Goal: Task Accomplishment & Management: Manage account settings

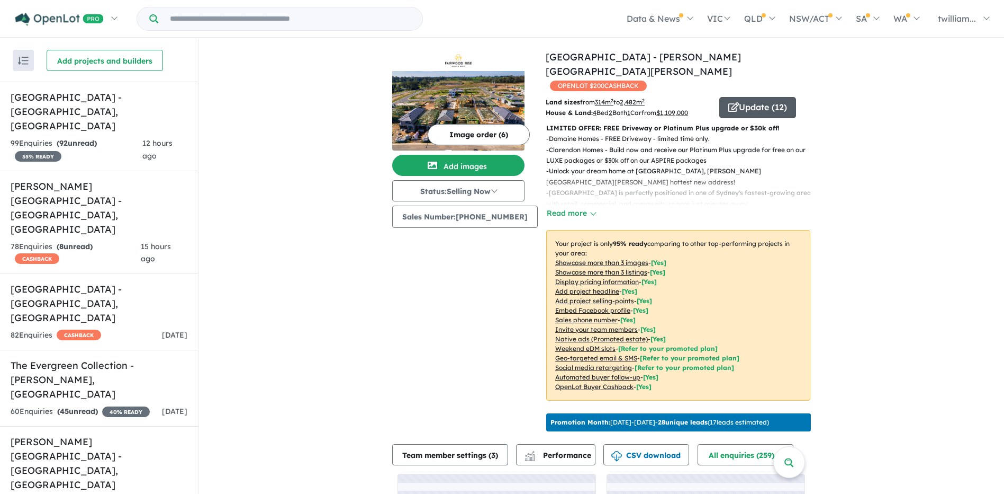
click at [753, 97] on button "Update ( 12 )" at bounding box center [758, 107] width 77 height 21
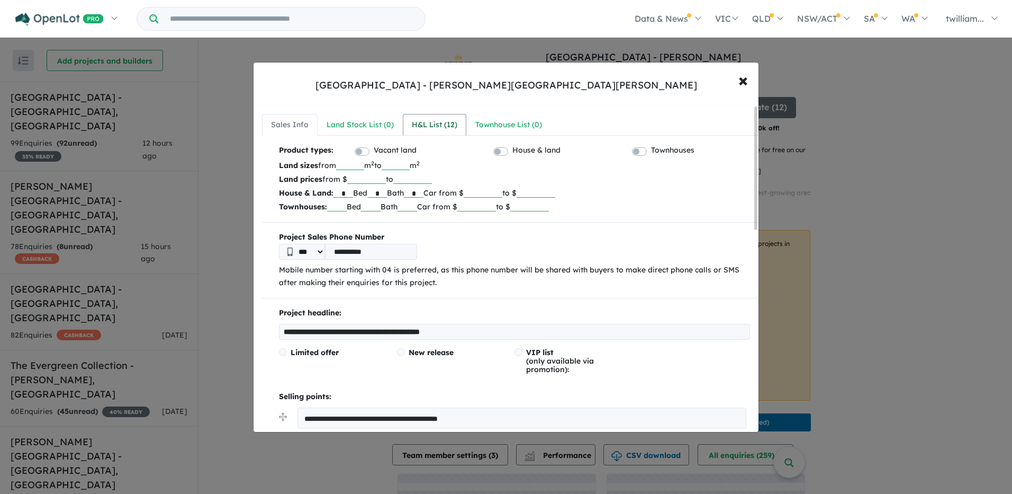
click at [439, 124] on div "H&L List ( 12 )" at bounding box center [435, 125] width 46 height 13
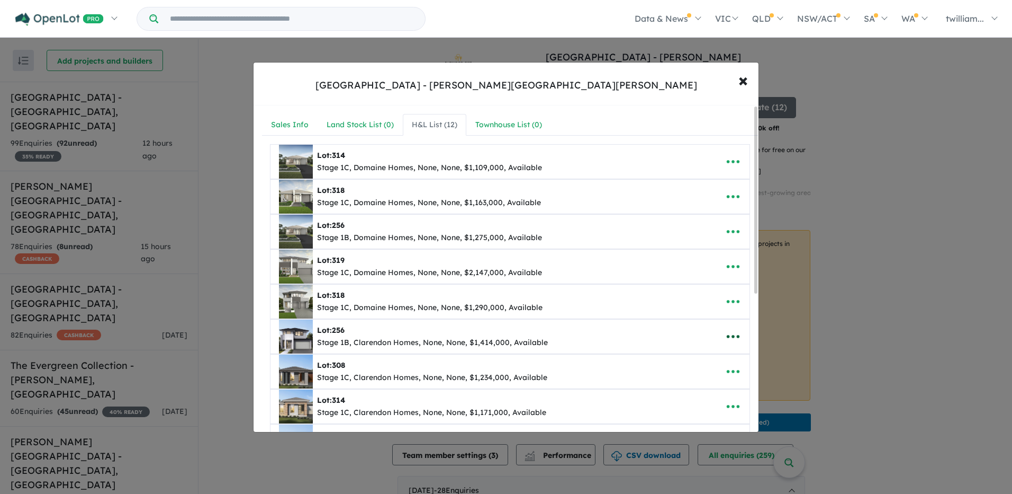
click at [725, 334] on icon "button" at bounding box center [733, 336] width 16 height 16
click at [699, 362] on link "Edit" at bounding box center [710, 362] width 78 height 24
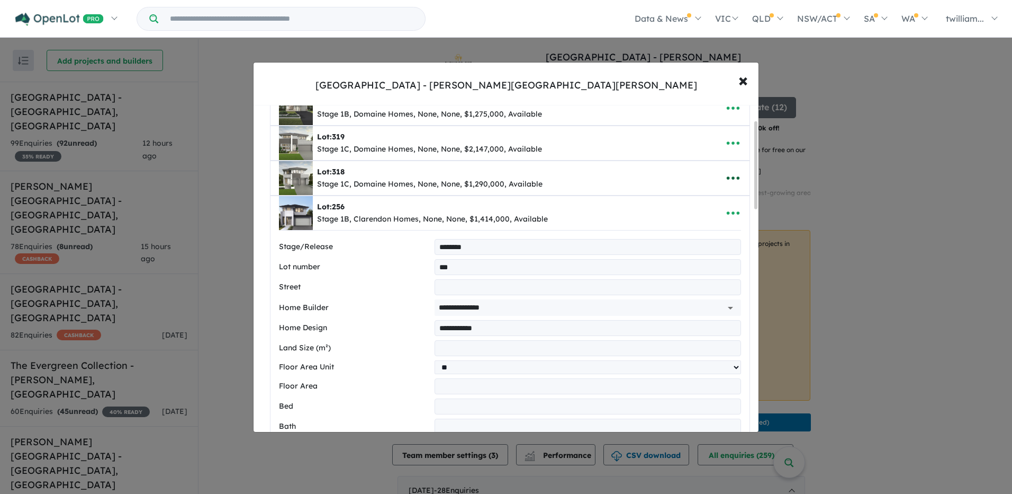
scroll to position [53, 0]
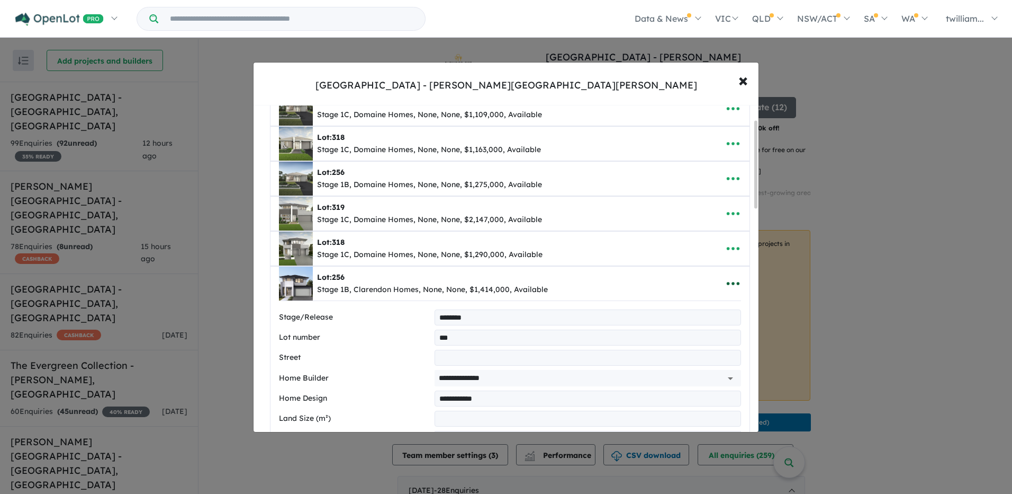
click at [739, 282] on button "button" at bounding box center [733, 283] width 33 height 24
click at [708, 330] on link "Remove" at bounding box center [710, 333] width 78 height 24
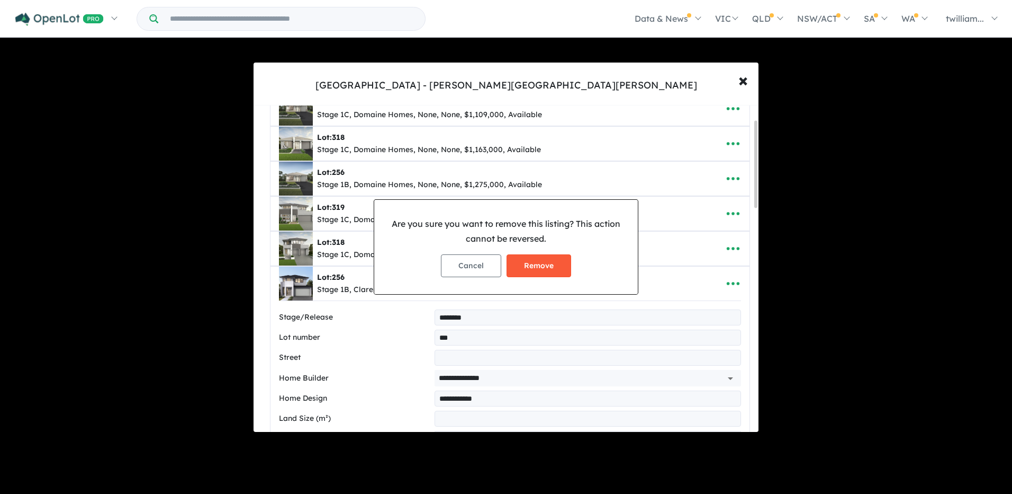
click at [550, 265] on button "Remove" at bounding box center [539, 265] width 65 height 23
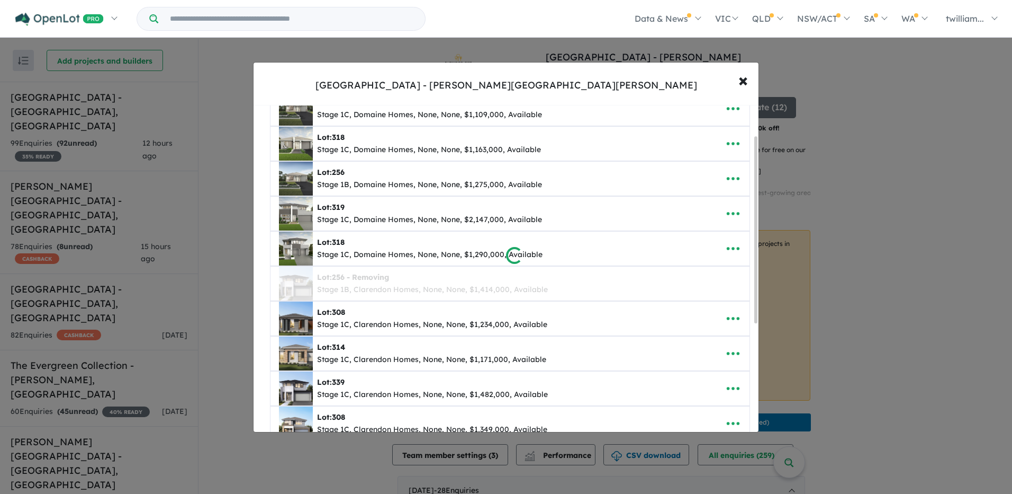
click at [733, 178] on div at bounding box center [506, 247] width 1012 height 494
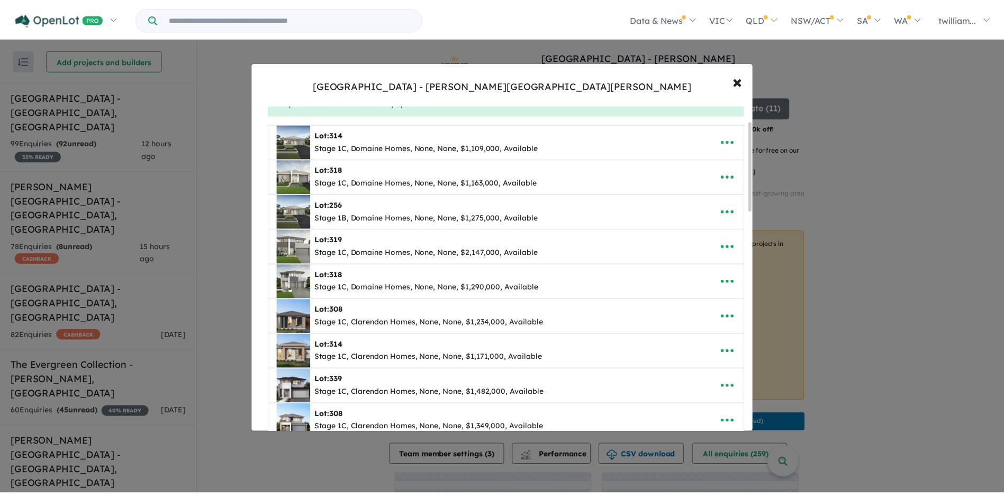
scroll to position [0, 0]
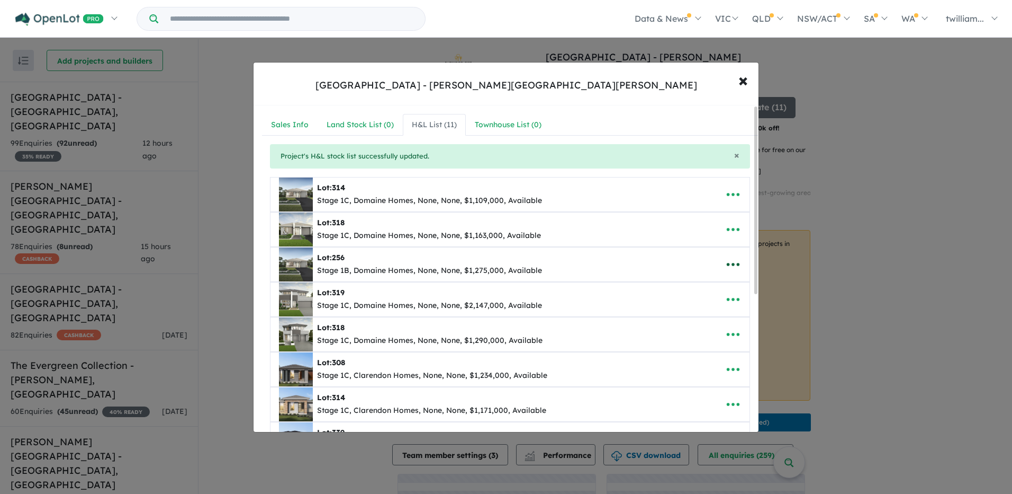
click at [725, 259] on icon "button" at bounding box center [733, 264] width 16 height 16
click at [720, 317] on link "Remove" at bounding box center [710, 314] width 78 height 24
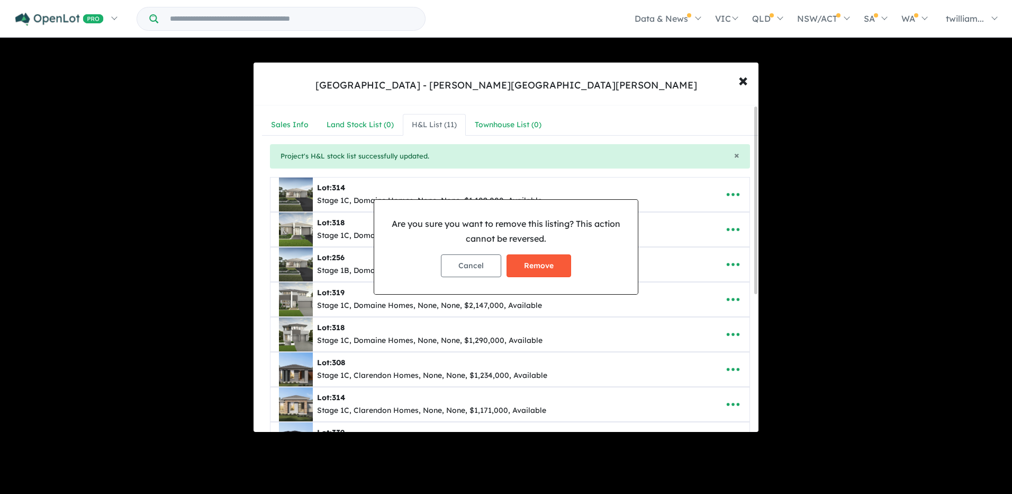
click at [555, 261] on button "Remove" at bounding box center [539, 265] width 65 height 23
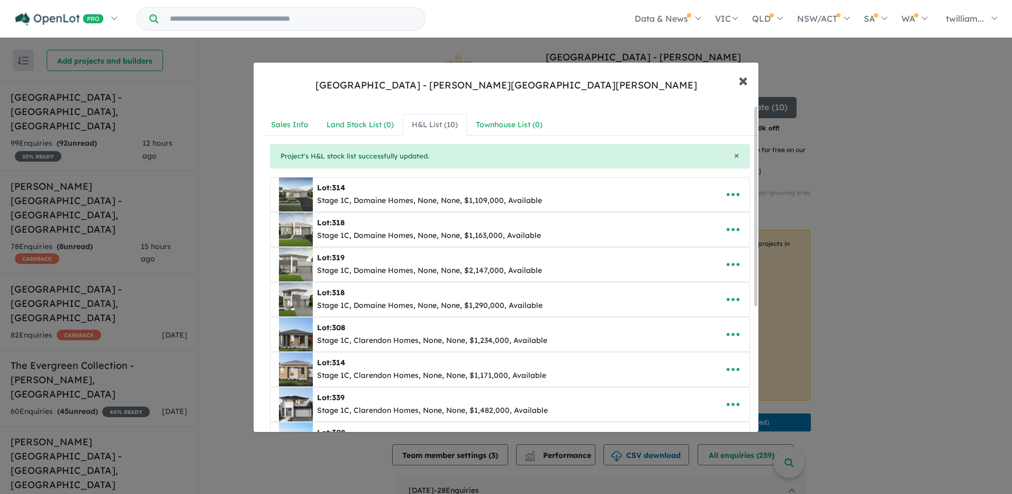
click at [746, 79] on span "×" at bounding box center [744, 79] width 10 height 23
